Goal: Complete application form: Complete application form

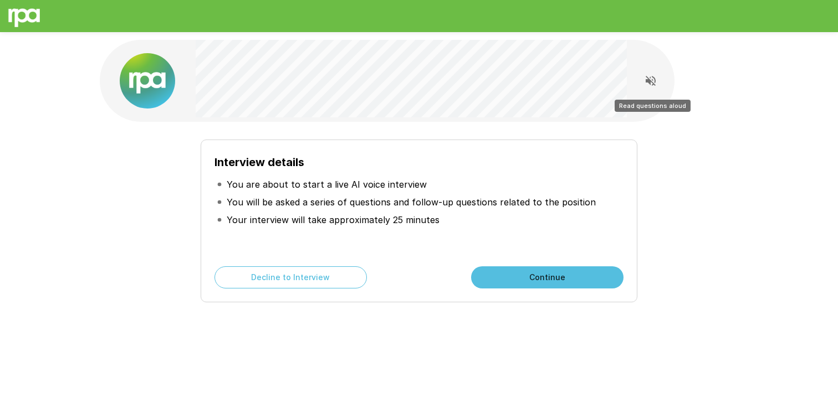
click at [642, 81] on button "Read questions aloud" at bounding box center [650, 81] width 22 height 22
click at [650, 80] on icon "Stop reading questions aloud" at bounding box center [650, 80] width 13 height 13
click at [531, 280] on button "Continue" at bounding box center [547, 277] width 152 height 22
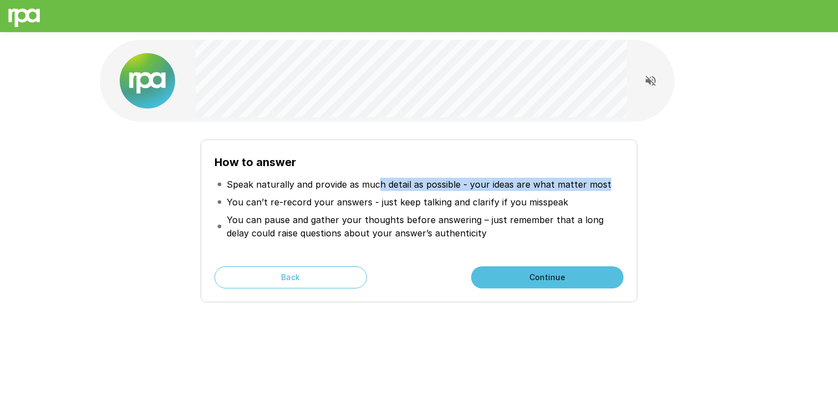
drag, startPoint x: 375, startPoint y: 188, endPoint x: 498, endPoint y: 192, distance: 123.1
click at [498, 192] on li "Speak naturally and provide as much detail as possible - your ideas are what ma…" at bounding box center [418, 185] width 409 height 18
click at [458, 204] on p "You can’t re-record your answers - just keep talking and clarify if you misspeak" at bounding box center [397, 202] width 341 height 13
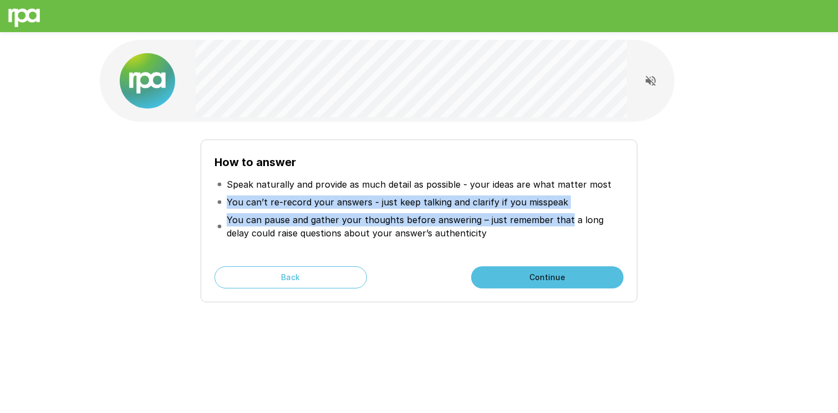
drag, startPoint x: 212, startPoint y: 202, endPoint x: 561, endPoint y: 218, distance: 349.3
click at [561, 218] on div "How to answer Speak naturally and provide as much detail as possible - your ide…" at bounding box center [419, 221] width 437 height 163
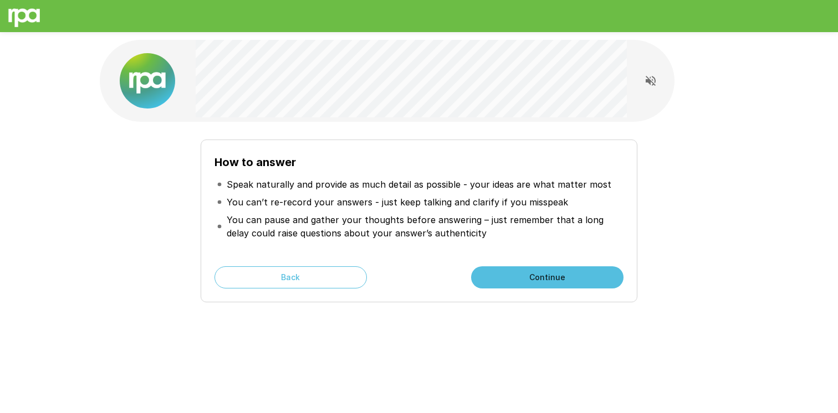
click at [552, 230] on p "You can pause and gather your thoughts before answering – just remember that a …" at bounding box center [424, 226] width 394 height 27
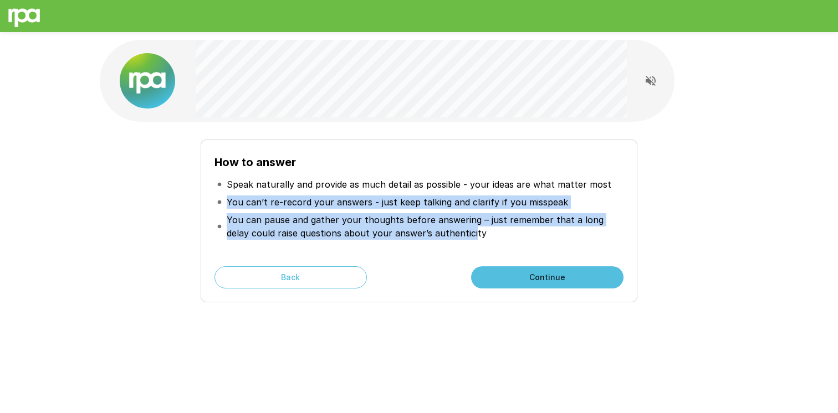
drag, startPoint x: 446, startPoint y: 229, endPoint x: 219, endPoint y: 199, distance: 228.6
click at [211, 199] on div "How to answer Speak naturally and provide as much detail as possible - your ide…" at bounding box center [419, 221] width 437 height 163
click at [366, 220] on p "You can pause and gather your thoughts before answering – just remember that a …" at bounding box center [424, 226] width 394 height 27
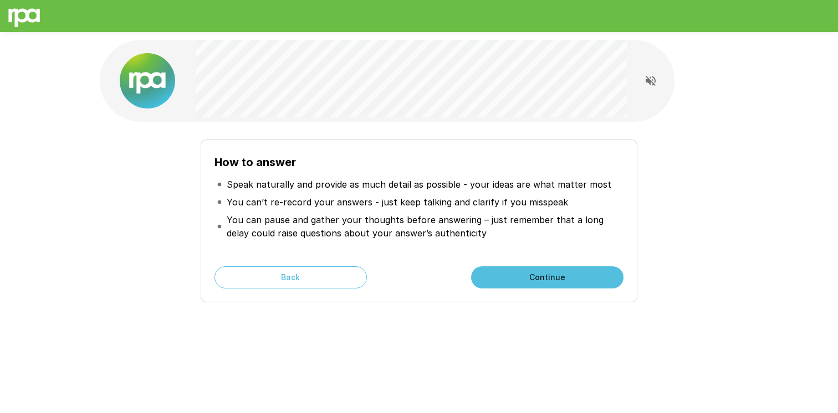
click at [522, 277] on button "Continue" at bounding box center [547, 277] width 152 height 22
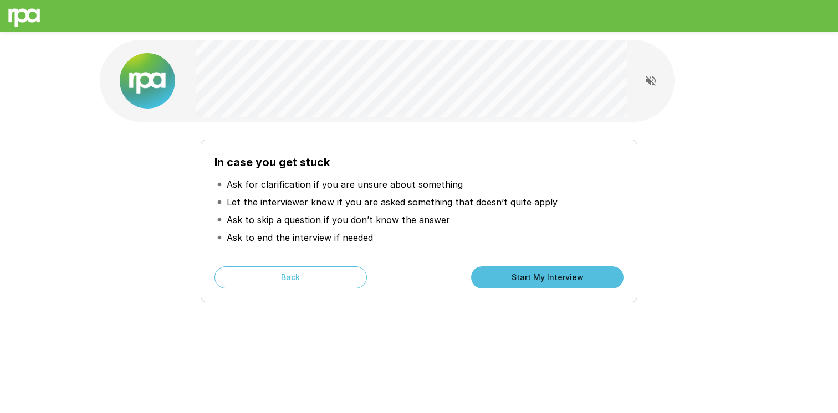
click at [285, 199] on p "Let the interviewer know if you are asked something that doesn’t quite apply" at bounding box center [392, 202] width 331 height 13
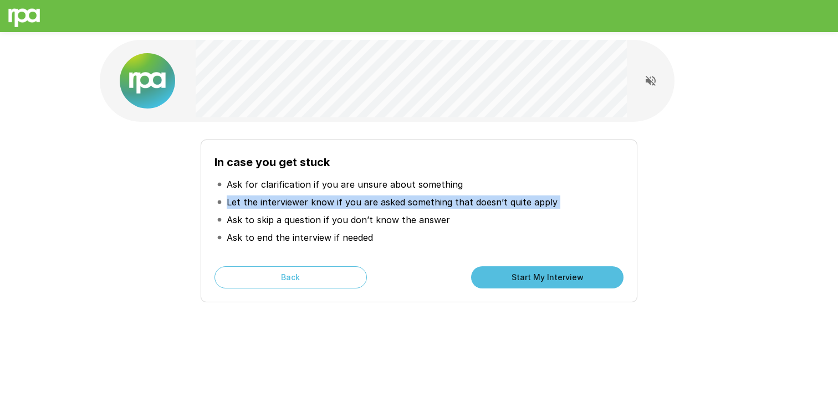
click at [285, 199] on p "Let the interviewer know if you are asked something that doesn’t quite apply" at bounding box center [392, 202] width 331 height 13
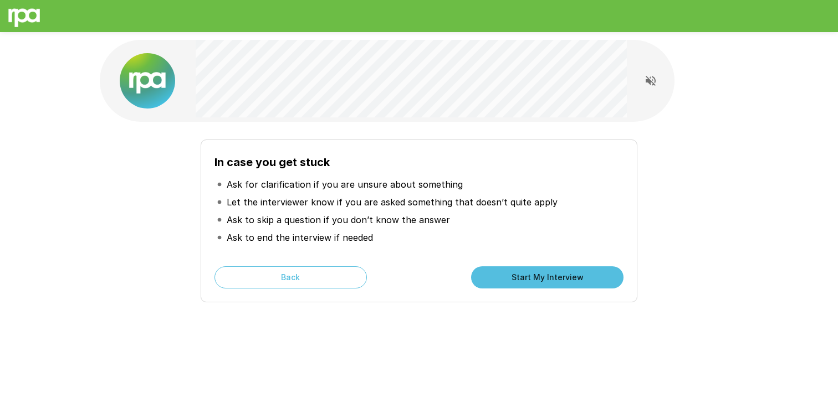
click at [326, 215] on p "Ask to skip a question if you don’t know the answer" at bounding box center [338, 219] width 223 height 13
click at [320, 216] on p "Ask to skip a question if you don’t know the answer" at bounding box center [338, 219] width 223 height 13
click at [363, 231] on p "Ask to end the interview if needed" at bounding box center [300, 237] width 146 height 13
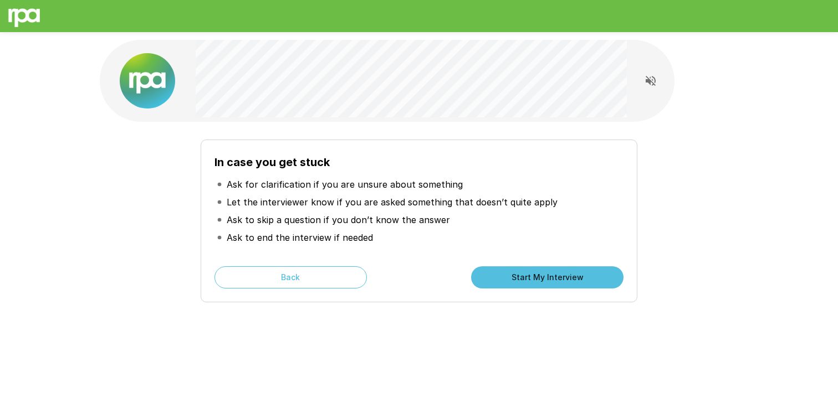
click at [550, 284] on button "Start My Interview" at bounding box center [547, 277] width 152 height 22
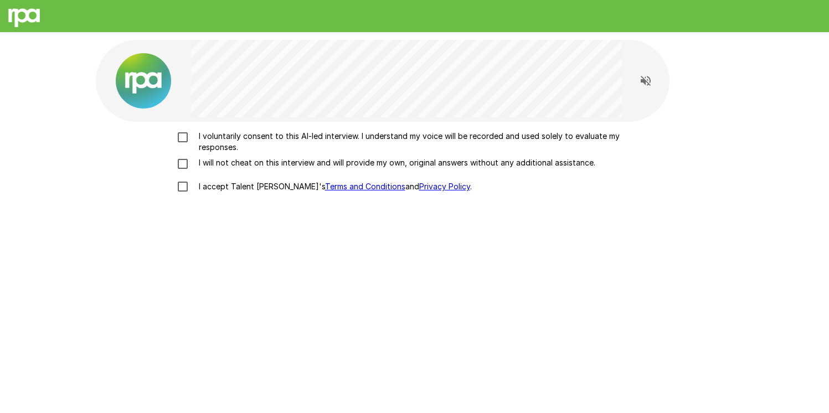
click at [203, 138] on p "I voluntarily consent to this AI-led interview. I understand my voice will be r…" at bounding box center [426, 142] width 464 height 22
click at [233, 164] on p "I will not cheat on this interview and will provide my own, original answers wi…" at bounding box center [394, 162] width 401 height 11
click at [228, 182] on p "I accept Talent Llama's Terms and Conditions and Privacy Policy ." at bounding box center [333, 186] width 278 height 11
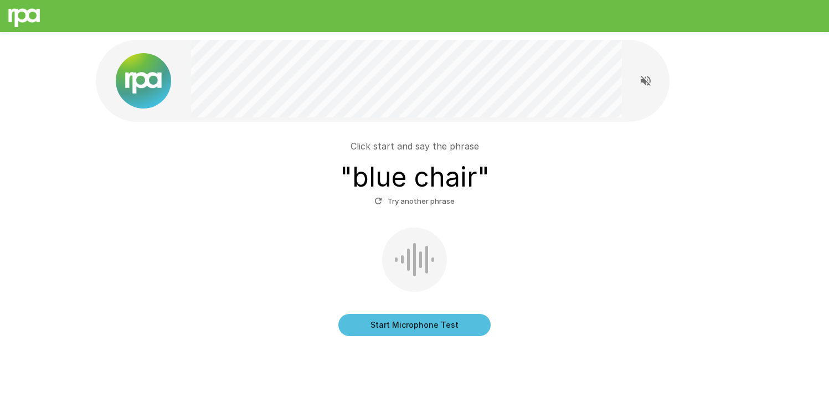
click at [441, 320] on button "Start Microphone Test" at bounding box center [414, 325] width 152 height 22
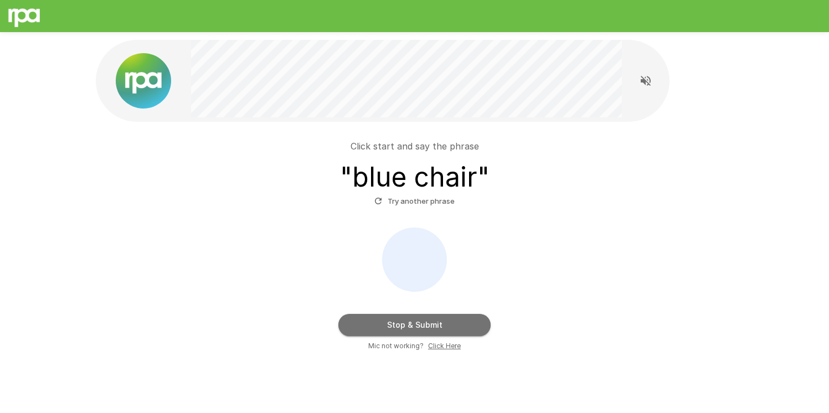
click at [429, 325] on button "Stop & Submit" at bounding box center [414, 325] width 152 height 22
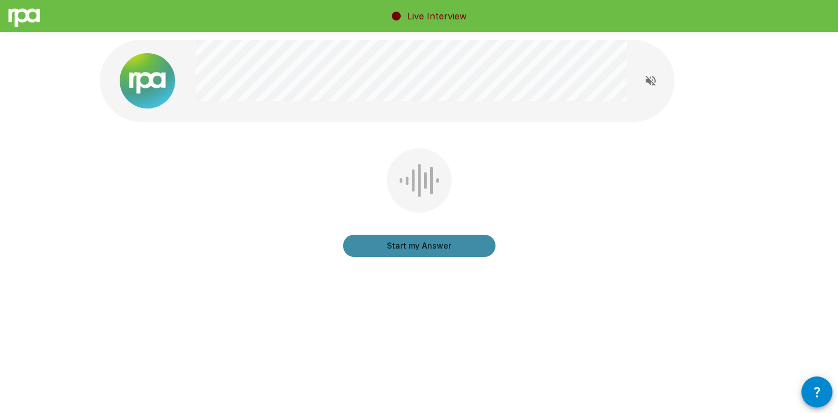
click at [447, 242] on button "Start my Answer" at bounding box center [419, 246] width 152 height 22
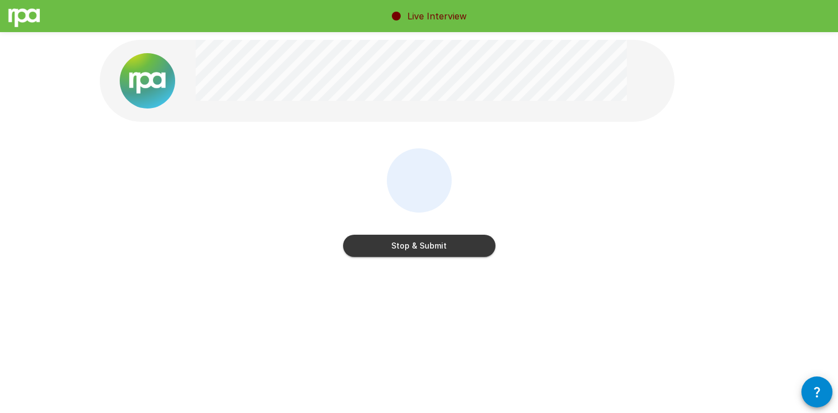
click at [434, 243] on button "Stop & Submit" at bounding box center [419, 246] width 152 height 22
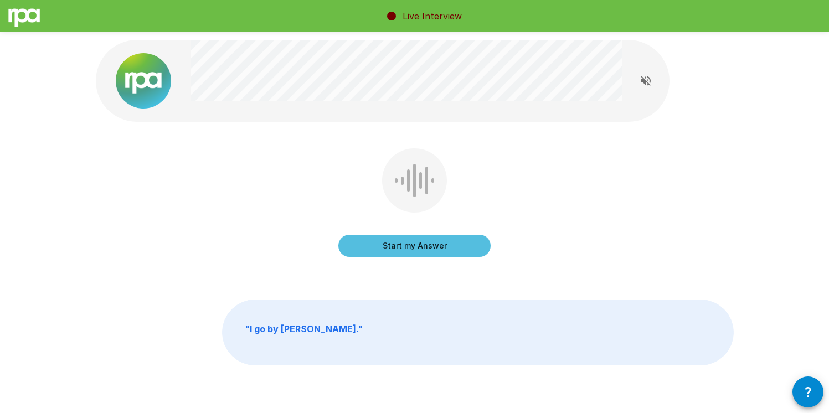
click at [435, 241] on button "Start my Answer" at bounding box center [414, 246] width 152 height 22
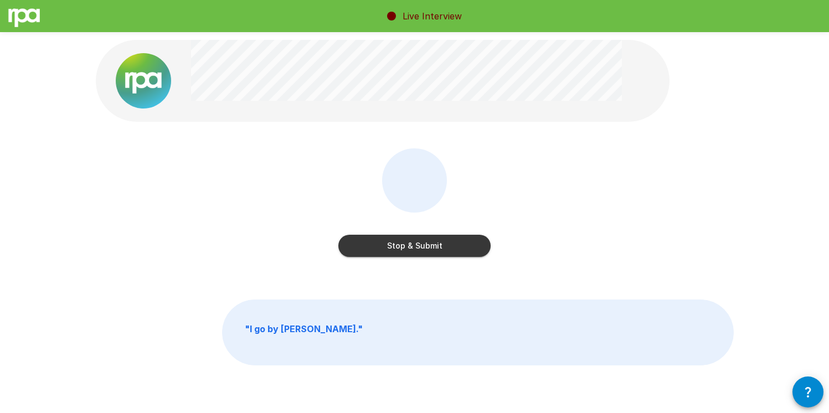
click at [462, 240] on button "Stop & Submit" at bounding box center [414, 246] width 152 height 22
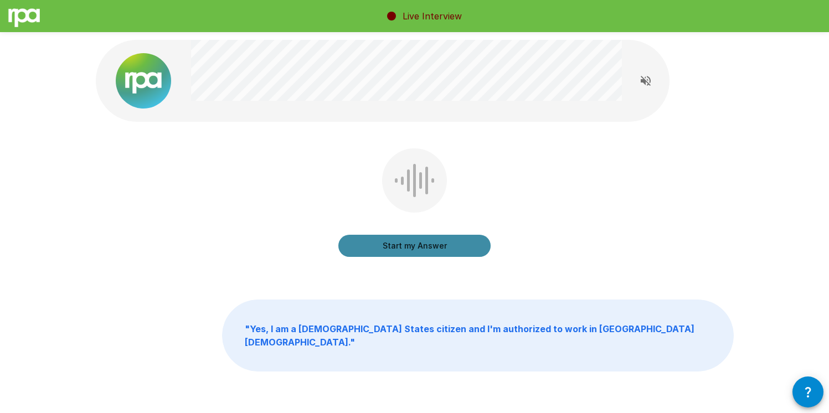
click at [431, 246] on button "Start my Answer" at bounding box center [414, 246] width 152 height 22
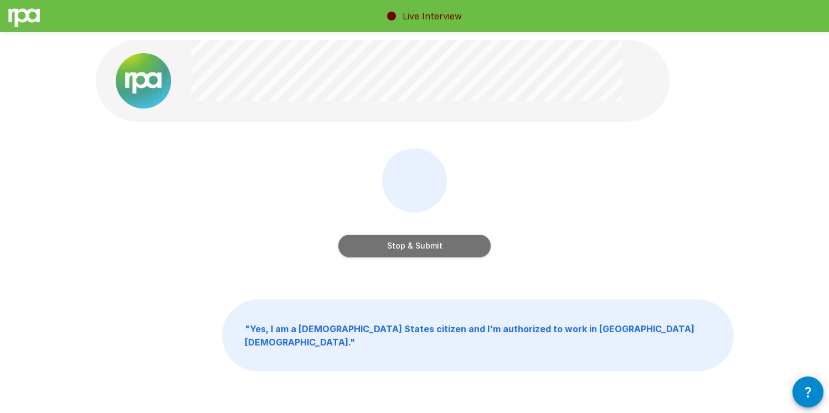
click at [458, 244] on button "Stop & Submit" at bounding box center [414, 246] width 152 height 22
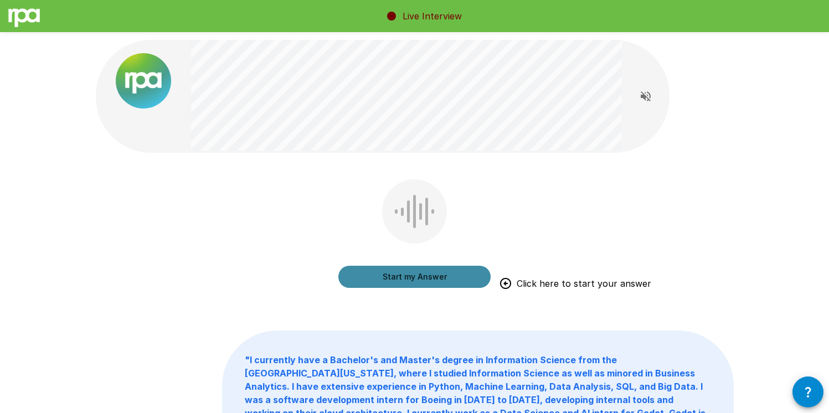
click at [401, 275] on button "Start my Answer" at bounding box center [414, 277] width 152 height 22
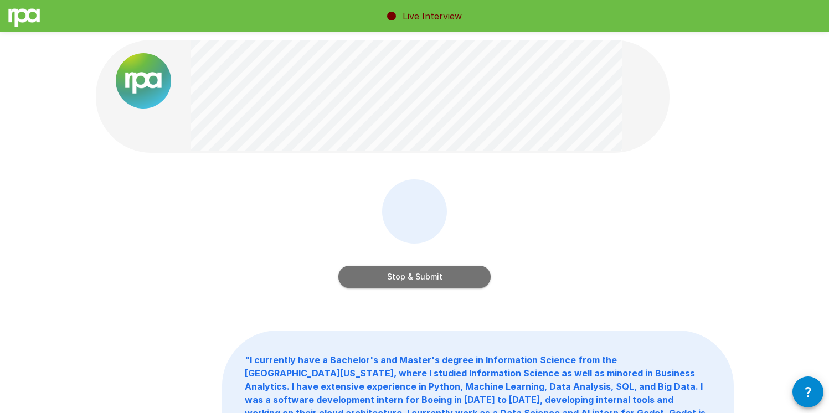
click at [459, 279] on button "Stop & Submit" at bounding box center [414, 277] width 152 height 22
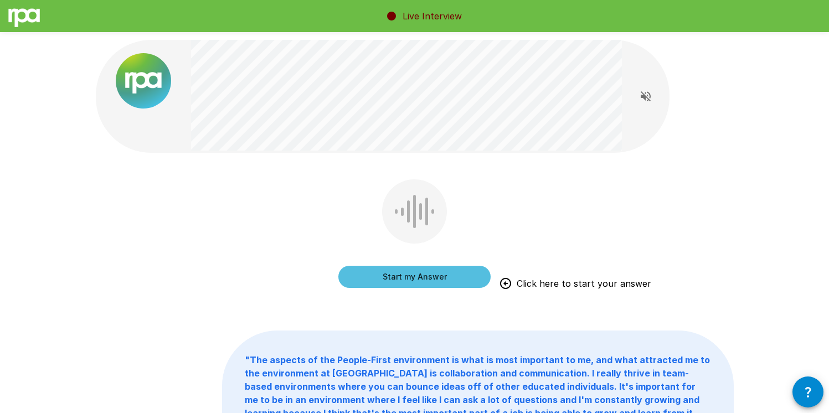
click at [431, 279] on button "Start my Answer" at bounding box center [414, 277] width 152 height 22
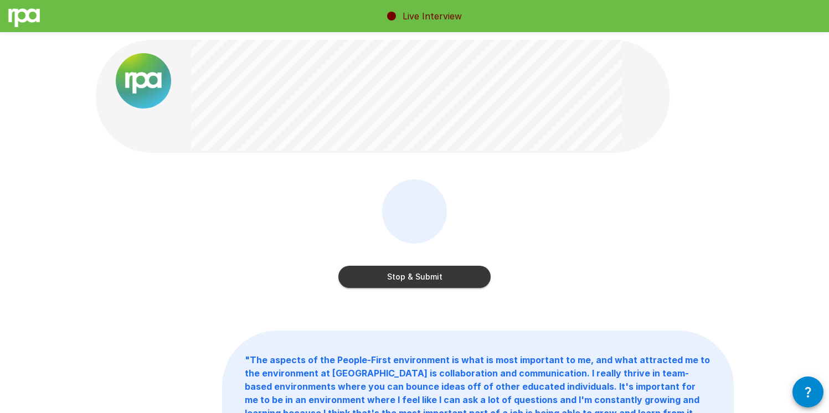
click at [455, 278] on button "Stop & Submit" at bounding box center [414, 277] width 152 height 22
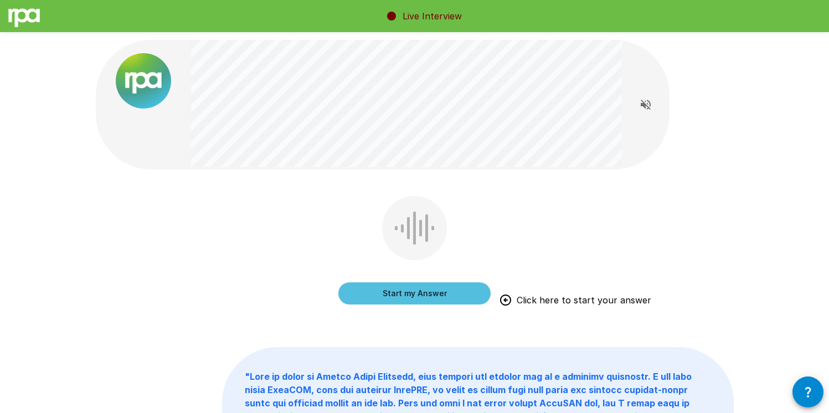
click at [526, 295] on div "Start my Answer Click here to start your answer" at bounding box center [415, 258] width 638 height 125
click at [403, 297] on button "Start my Answer" at bounding box center [414, 294] width 152 height 22
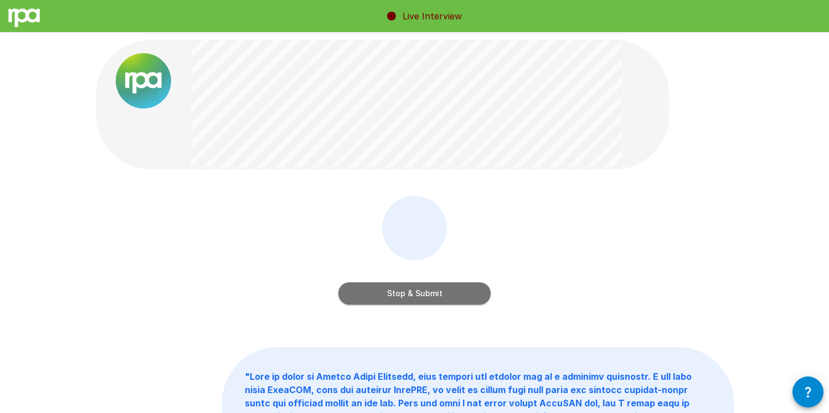
click at [455, 287] on button "Stop & Submit" at bounding box center [414, 294] width 152 height 22
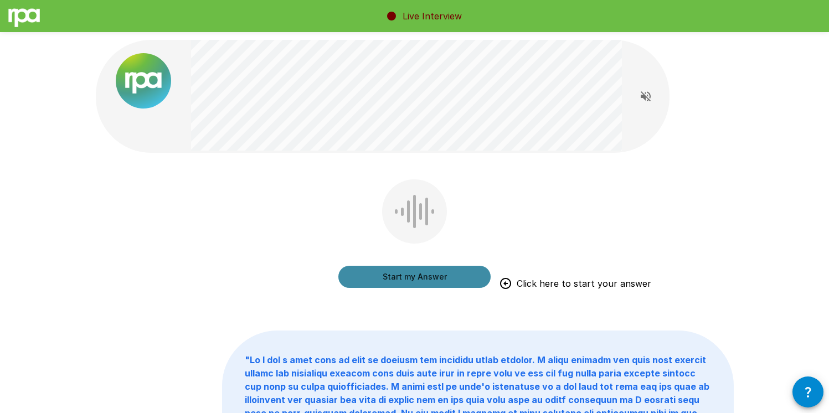
click at [408, 277] on button "Start my Answer" at bounding box center [414, 277] width 152 height 22
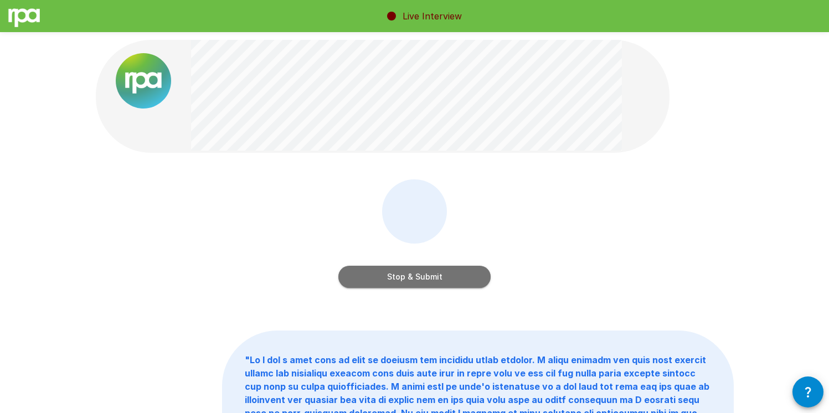
click at [433, 274] on button "Stop & Submit" at bounding box center [414, 277] width 152 height 22
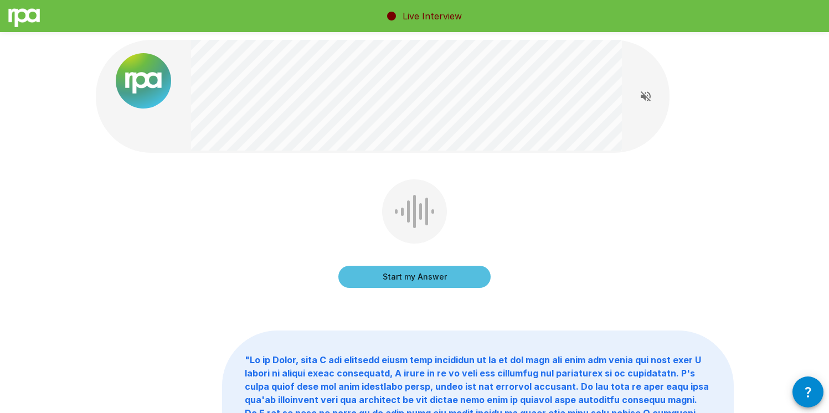
click at [474, 273] on button "Start my Answer" at bounding box center [414, 277] width 152 height 22
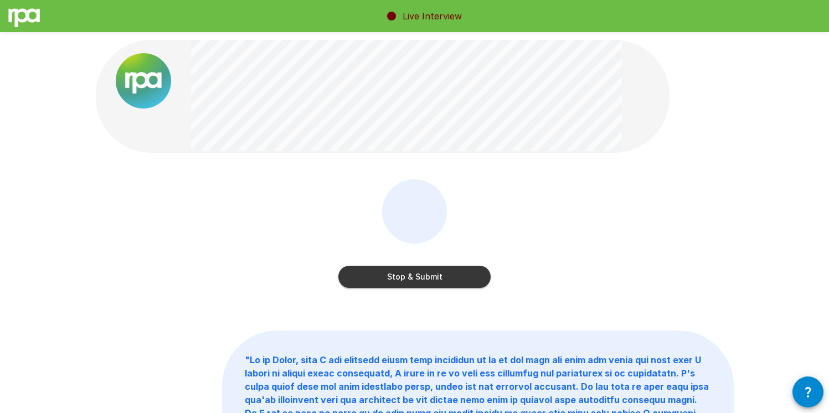
click at [454, 277] on button "Stop & Submit" at bounding box center [414, 277] width 152 height 22
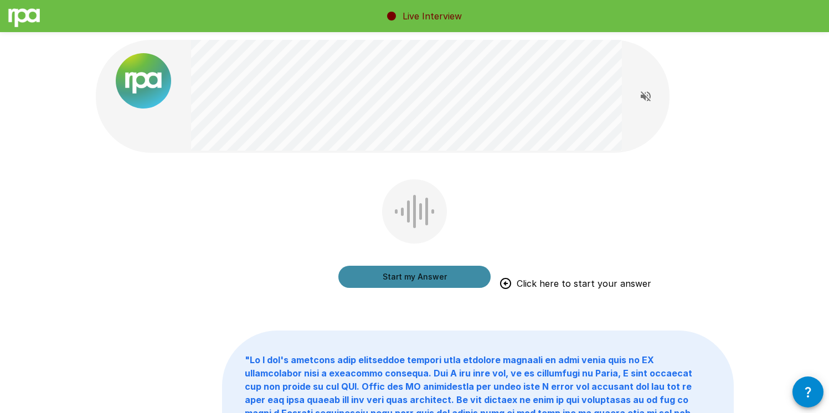
click at [439, 277] on button "Start my Answer" at bounding box center [414, 277] width 152 height 22
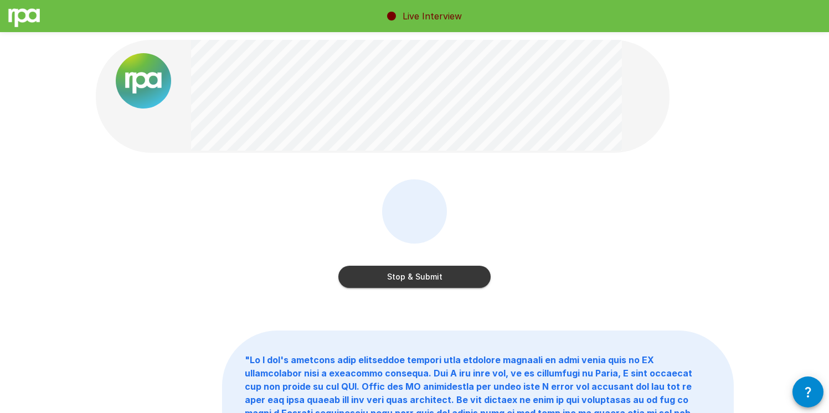
click at [464, 271] on button "Stop & Submit" at bounding box center [414, 277] width 152 height 22
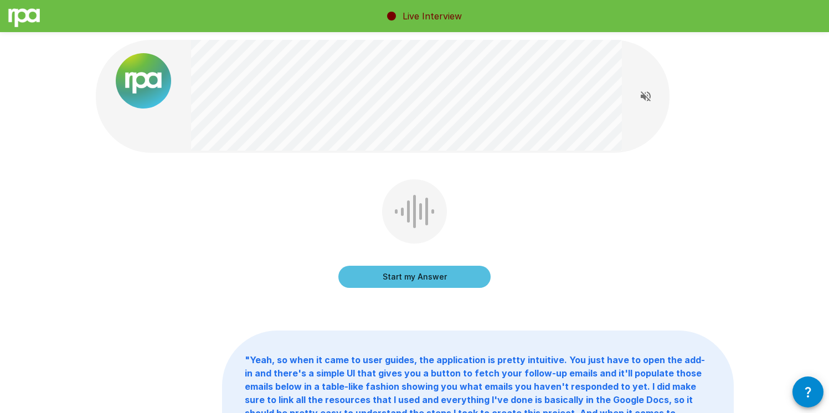
click at [439, 273] on button "Start my Answer" at bounding box center [414, 277] width 152 height 22
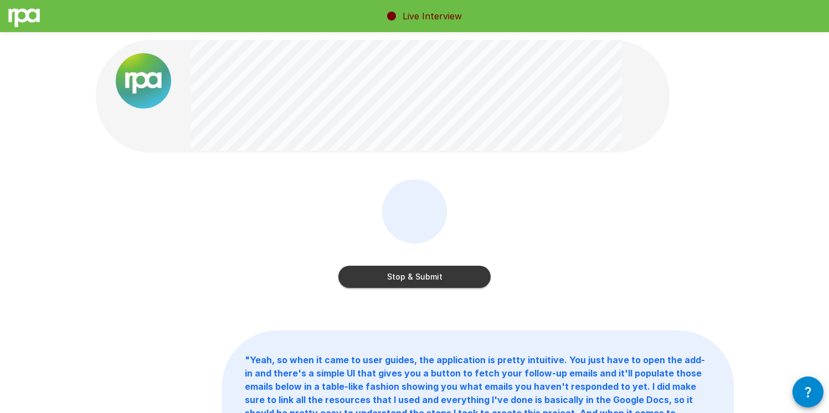
click at [449, 274] on button "Stop & Submit" at bounding box center [414, 277] width 152 height 22
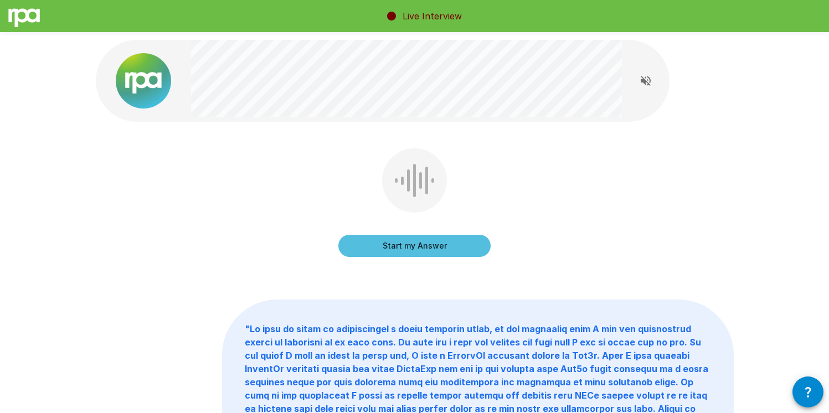
click at [455, 246] on button "Start my Answer" at bounding box center [414, 246] width 152 height 22
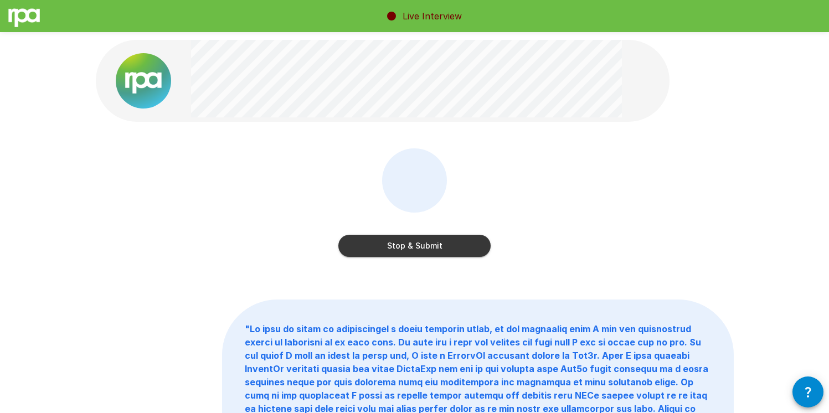
click at [443, 253] on button "Stop & Submit" at bounding box center [414, 246] width 152 height 22
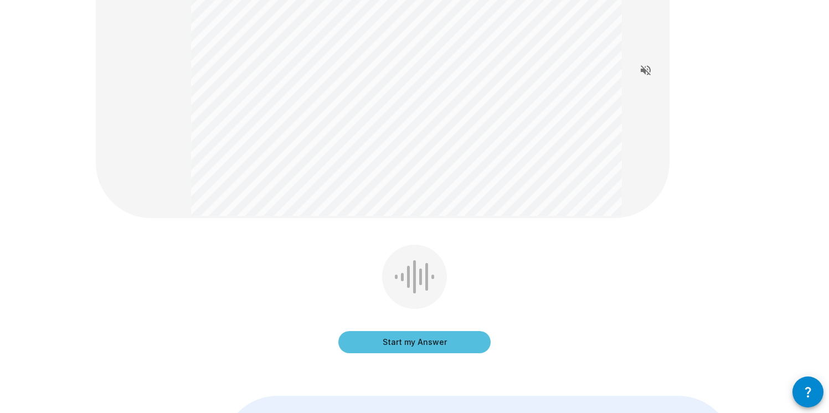
scroll to position [142, 0]
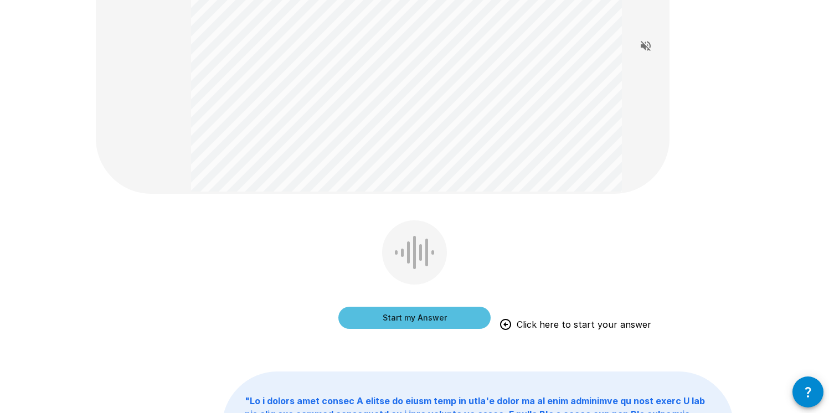
click at [437, 312] on button "Start my Answer" at bounding box center [414, 318] width 152 height 22
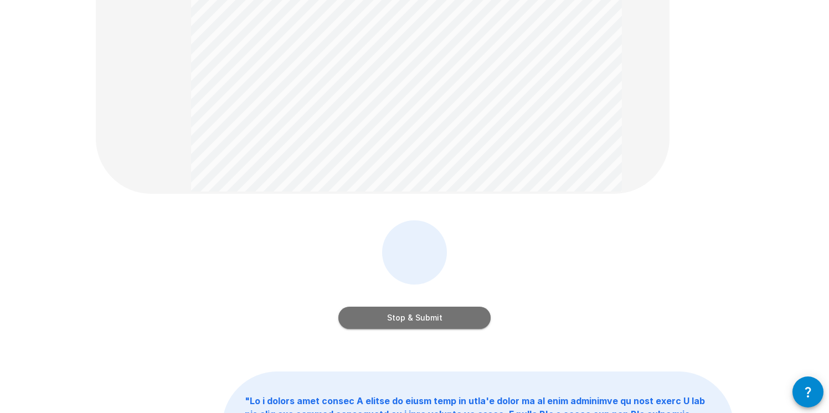
click at [459, 315] on button "Stop & Submit" at bounding box center [414, 318] width 152 height 22
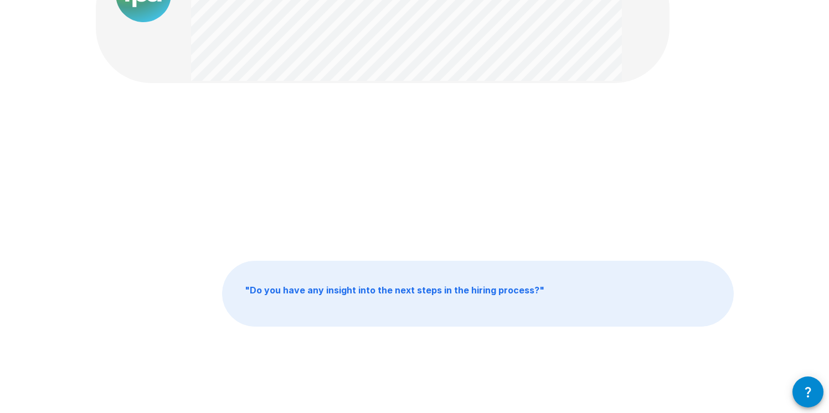
scroll to position [86, 0]
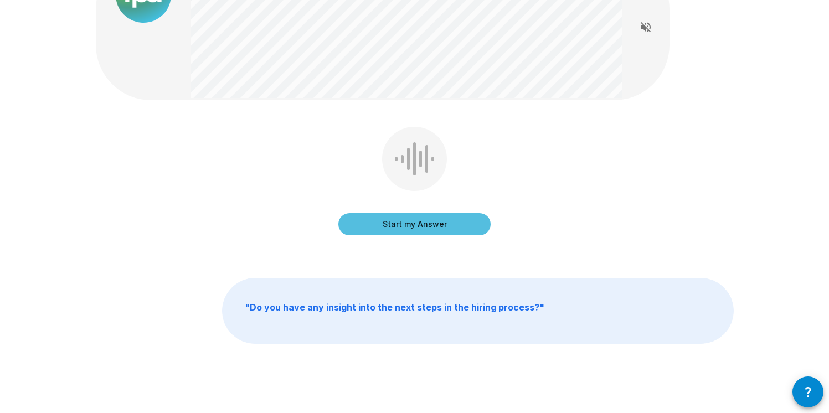
click at [448, 214] on button "Start my Answer" at bounding box center [414, 224] width 152 height 22
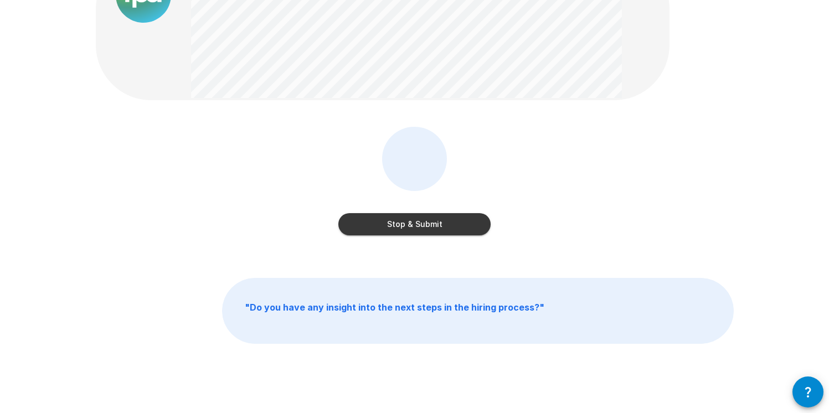
click at [433, 228] on button "Stop & Submit" at bounding box center [414, 224] width 152 height 22
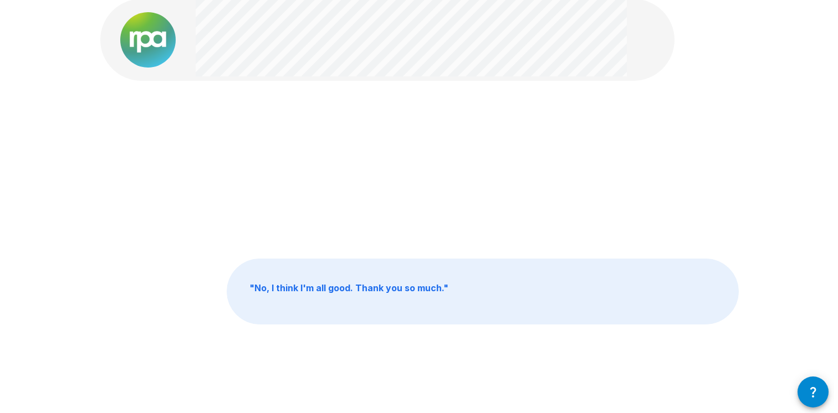
scroll to position [0, 0]
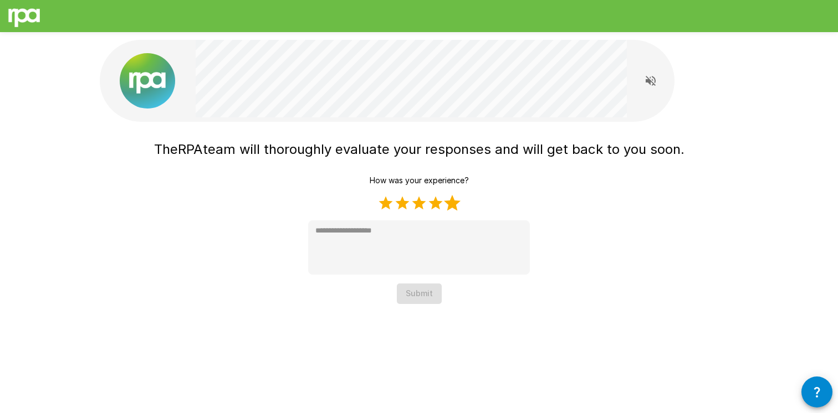
click at [454, 203] on label "5 Stars" at bounding box center [452, 203] width 17 height 17
type textarea "*"
click at [422, 293] on button "Submit" at bounding box center [419, 294] width 45 height 20
